Goal: Navigation & Orientation: Go to known website

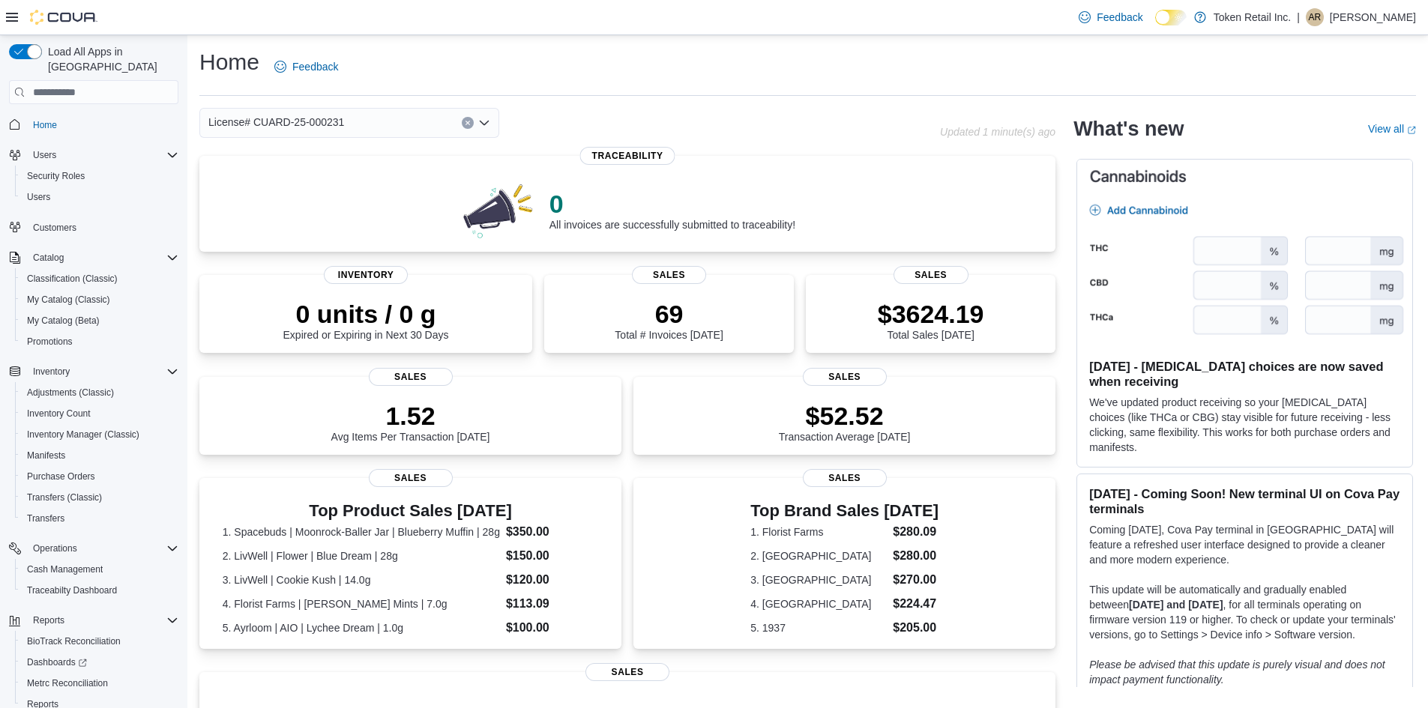
click at [79, 115] on span "Home" at bounding box center [102, 124] width 151 height 19
